Goal: Check status: Check status

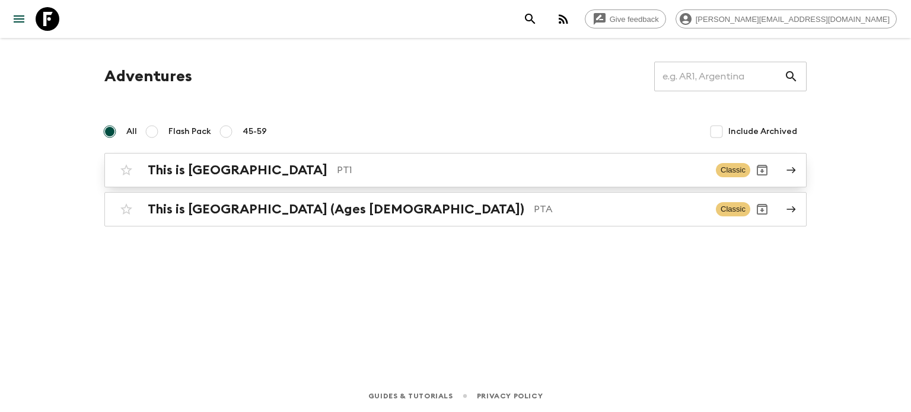
click at [333, 180] on div "This is Portugal PT1 Classic" at bounding box center [433, 170] width 636 height 24
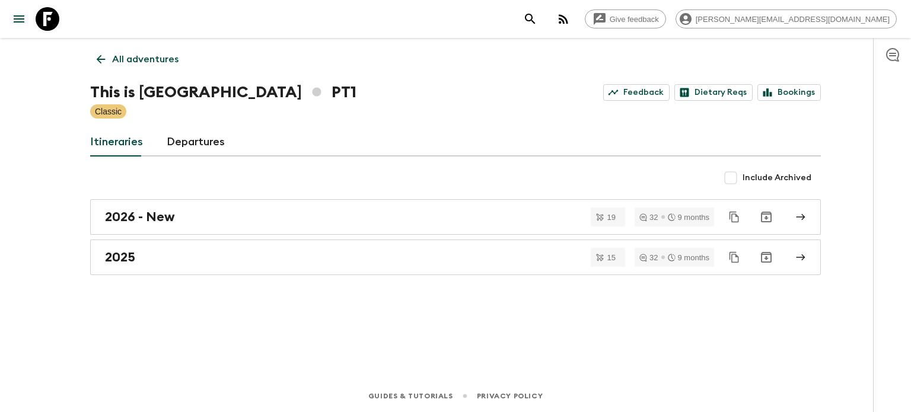
click at [800, 83] on div "This is Portugal PT1 Feedback Dietary Reqs Bookings" at bounding box center [455, 93] width 731 height 24
click at [800, 87] on link "Bookings" at bounding box center [789, 92] width 63 height 17
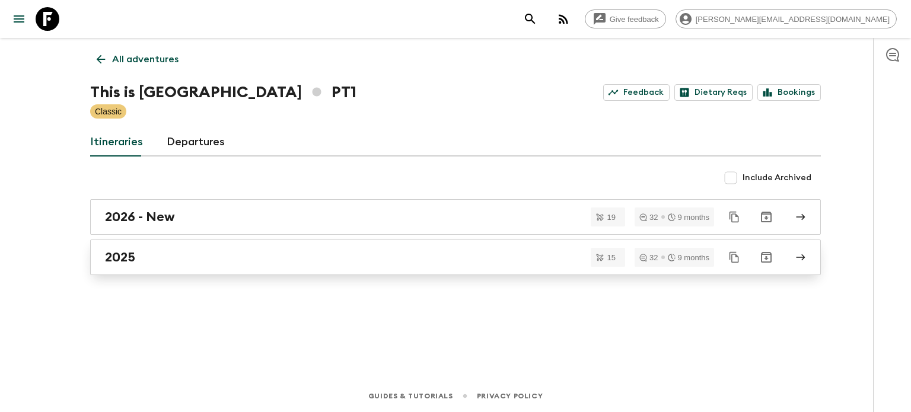
click at [266, 259] on div "2025" at bounding box center [444, 257] width 679 height 15
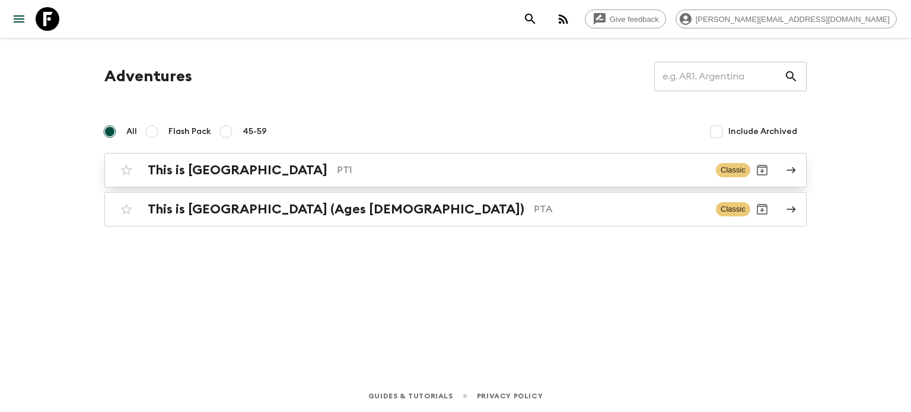
click at [337, 166] on p "PT1" at bounding box center [522, 170] width 370 height 14
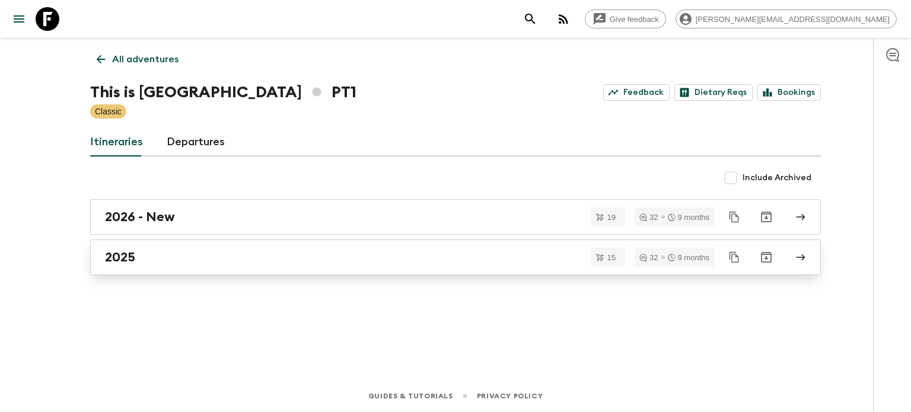
click at [236, 253] on div "2025" at bounding box center [444, 257] width 679 height 15
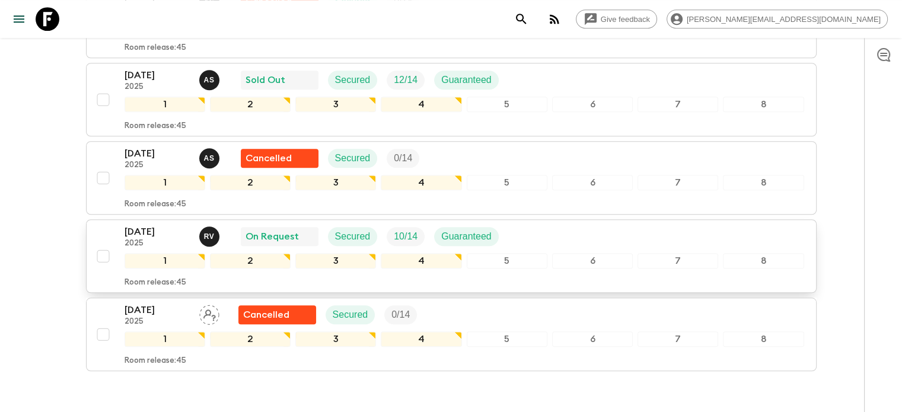
scroll to position [971, 0]
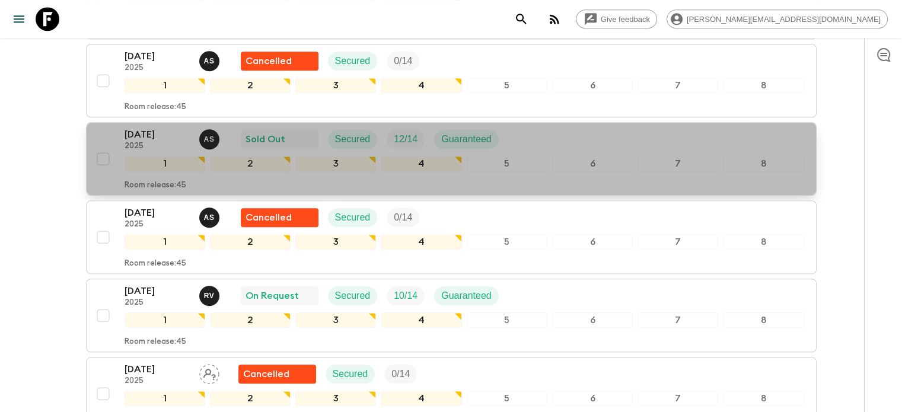
click at [542, 163] on div "5" at bounding box center [507, 163] width 81 height 15
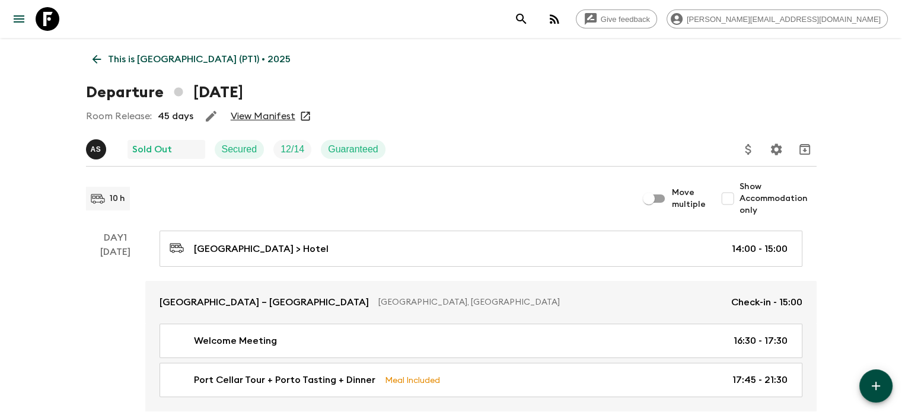
click at [256, 116] on link "View Manifest" at bounding box center [263, 116] width 65 height 12
